Goal: Navigation & Orientation: Find specific page/section

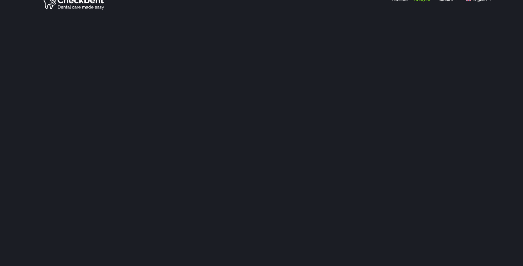
scroll to position [0, 3]
click at [401, 9] on link "Patients" at bounding box center [399, 9] width 16 height 7
